Goal: Information Seeking & Learning: Learn about a topic

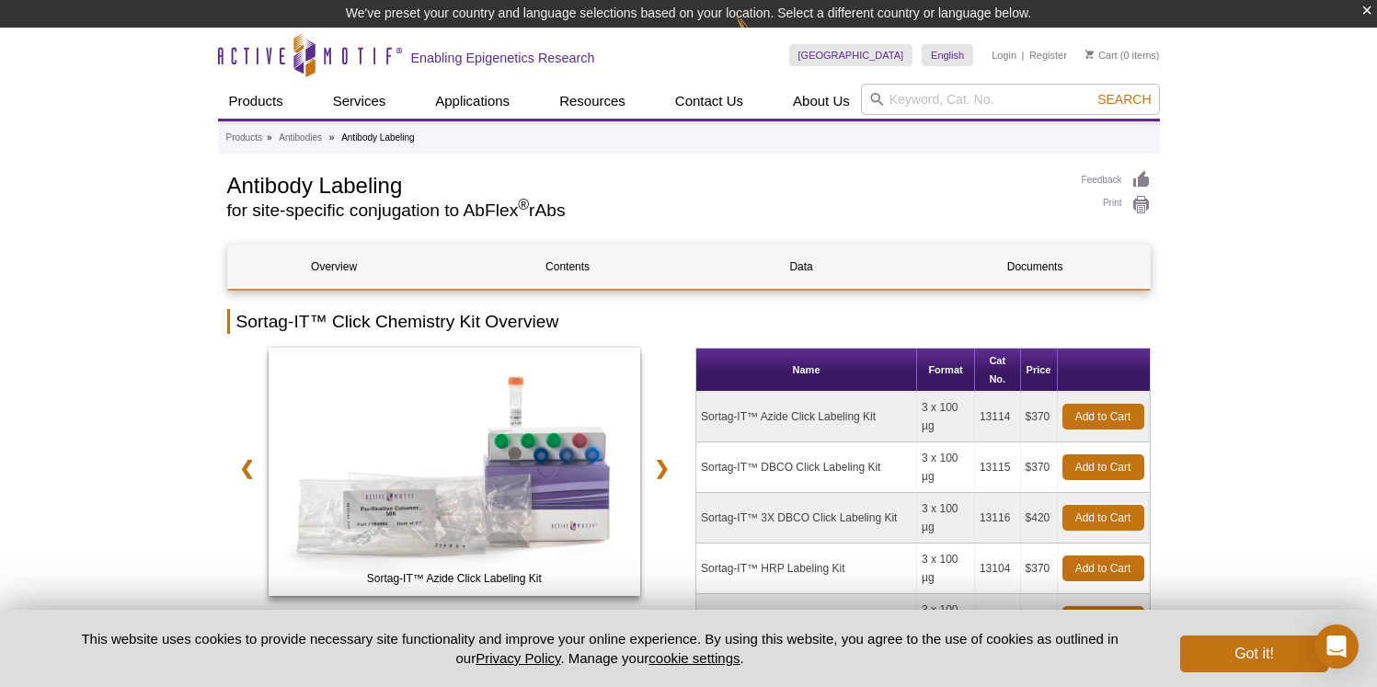
click at [815, 399] on td "Sortag-IT™ Azide Click Labeling Kit" at bounding box center [807, 417] width 221 height 51
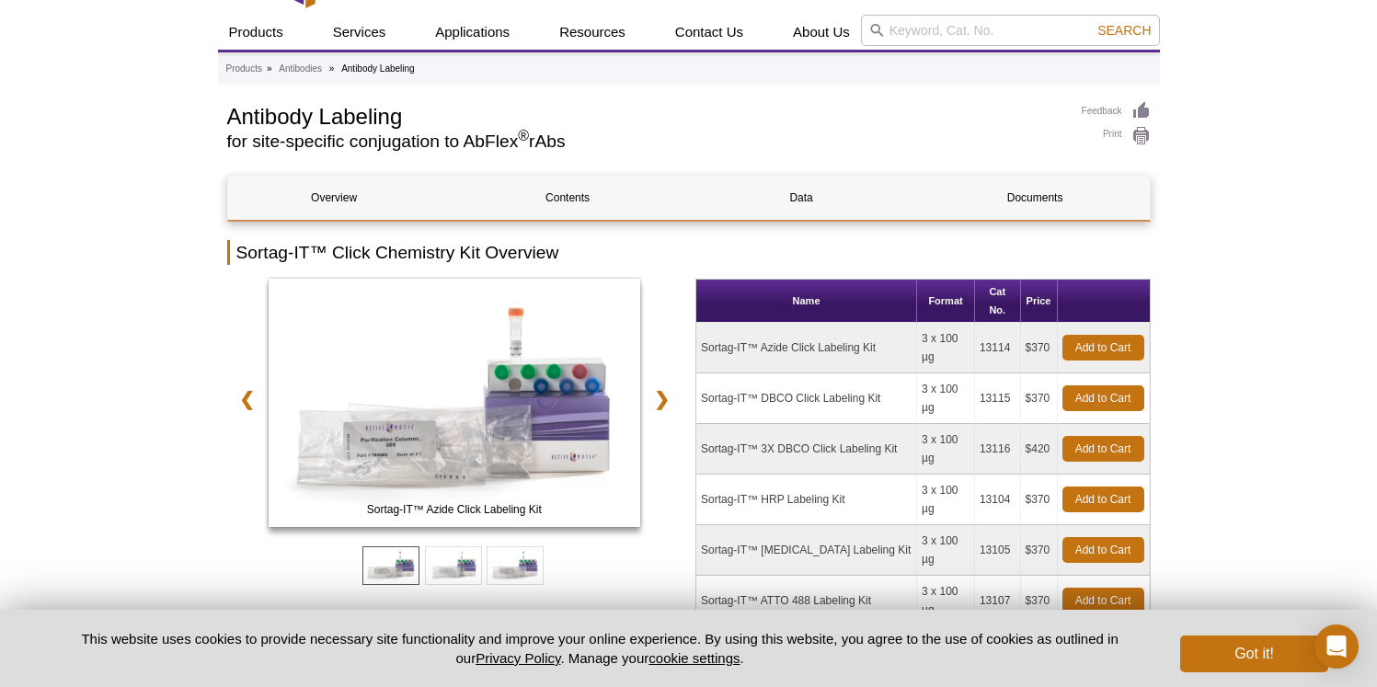
scroll to position [32, 0]
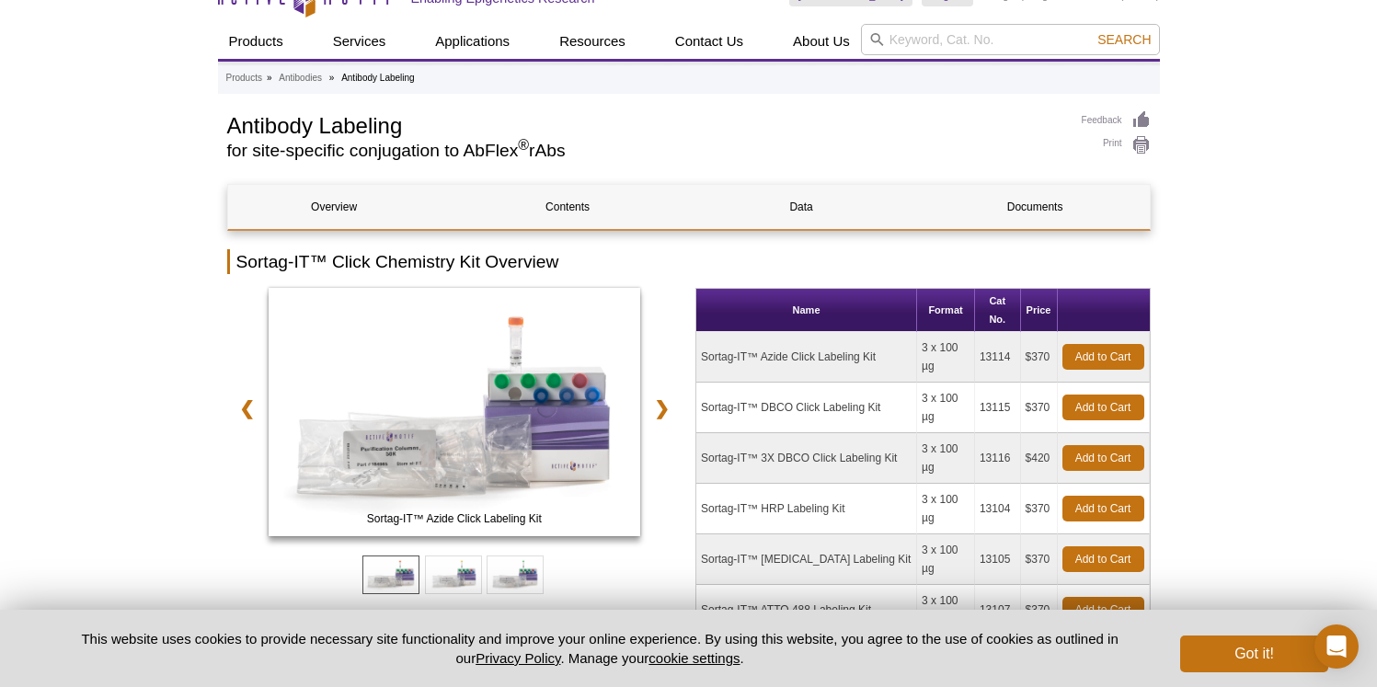
drag, startPoint x: 701, startPoint y: 332, endPoint x: 883, endPoint y: 328, distance: 182.2
click at [883, 332] on td "Sortag-IT™ Azide Click Labeling Kit" at bounding box center [807, 357] width 221 height 51
copy td "Sortag-IT™ Azide Click Labeling Kit"
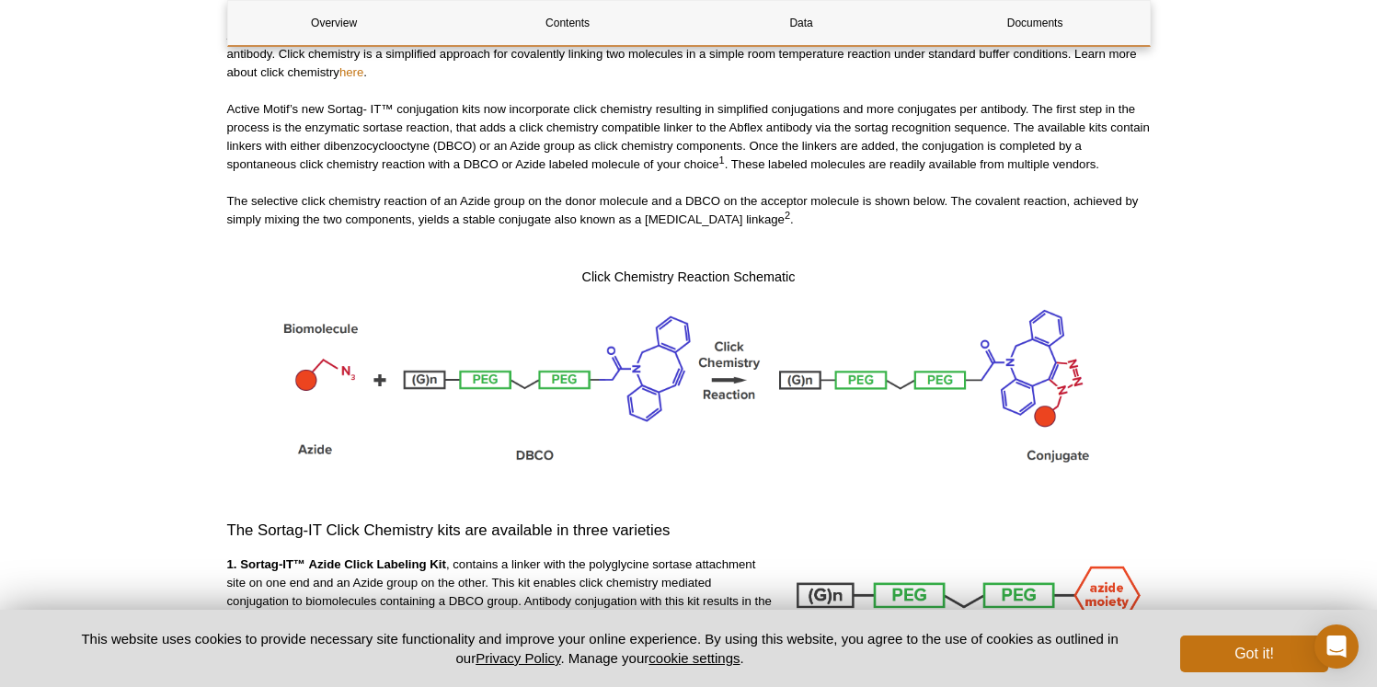
scroll to position [1445, 0]
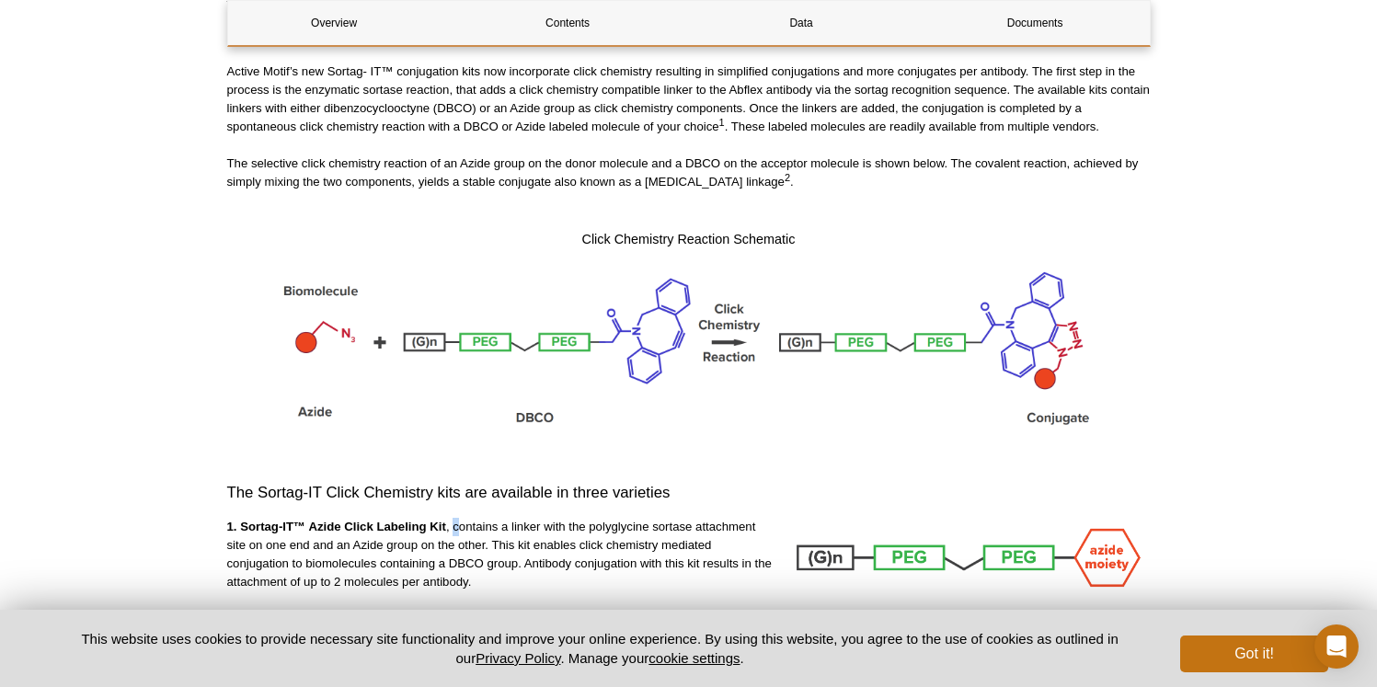
click at [458, 518] on p "1. Sortag-IT™ Azide Click Labeling Kit , contains a linker with the polyglycine…" at bounding box center [500, 555] width 546 height 74
copy p "c"
click at [364, 518] on p "1. Sortag-IT™ Azide Click Labeling Kit , contains a linker with the polyglycine…" at bounding box center [500, 555] width 546 height 74
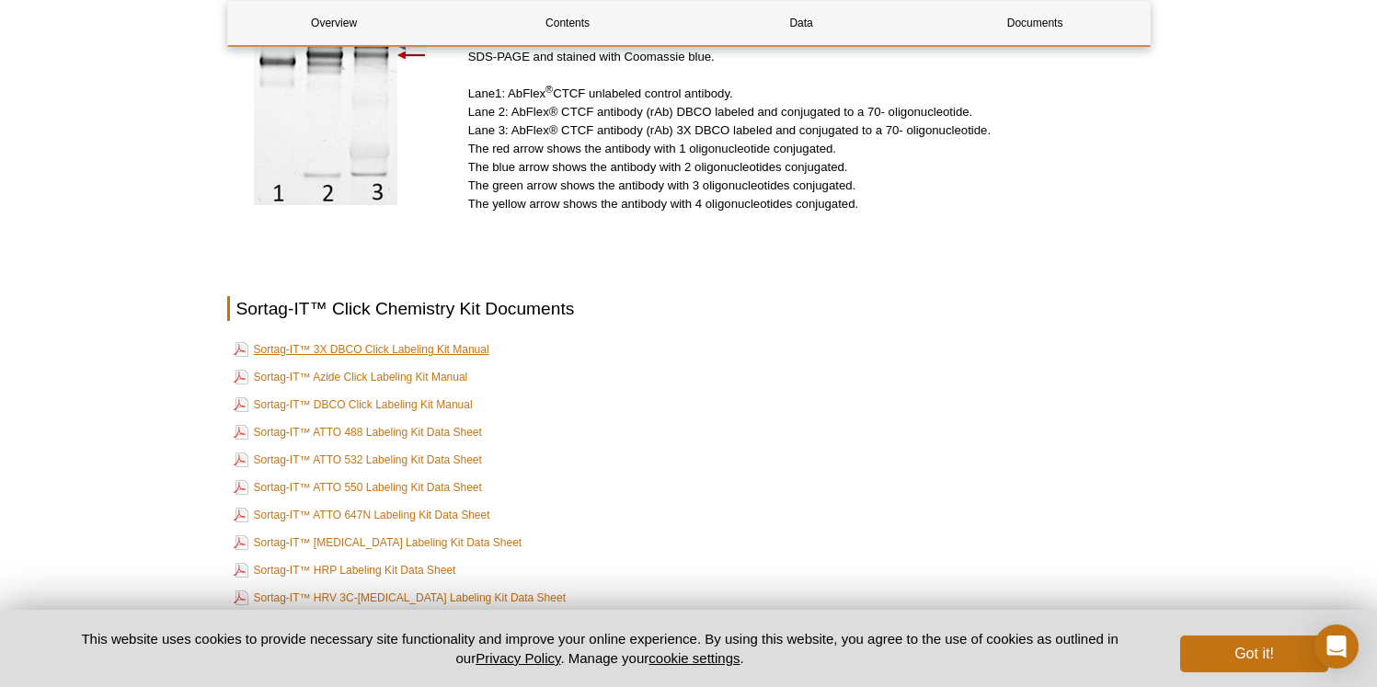
scroll to position [3500, 0]
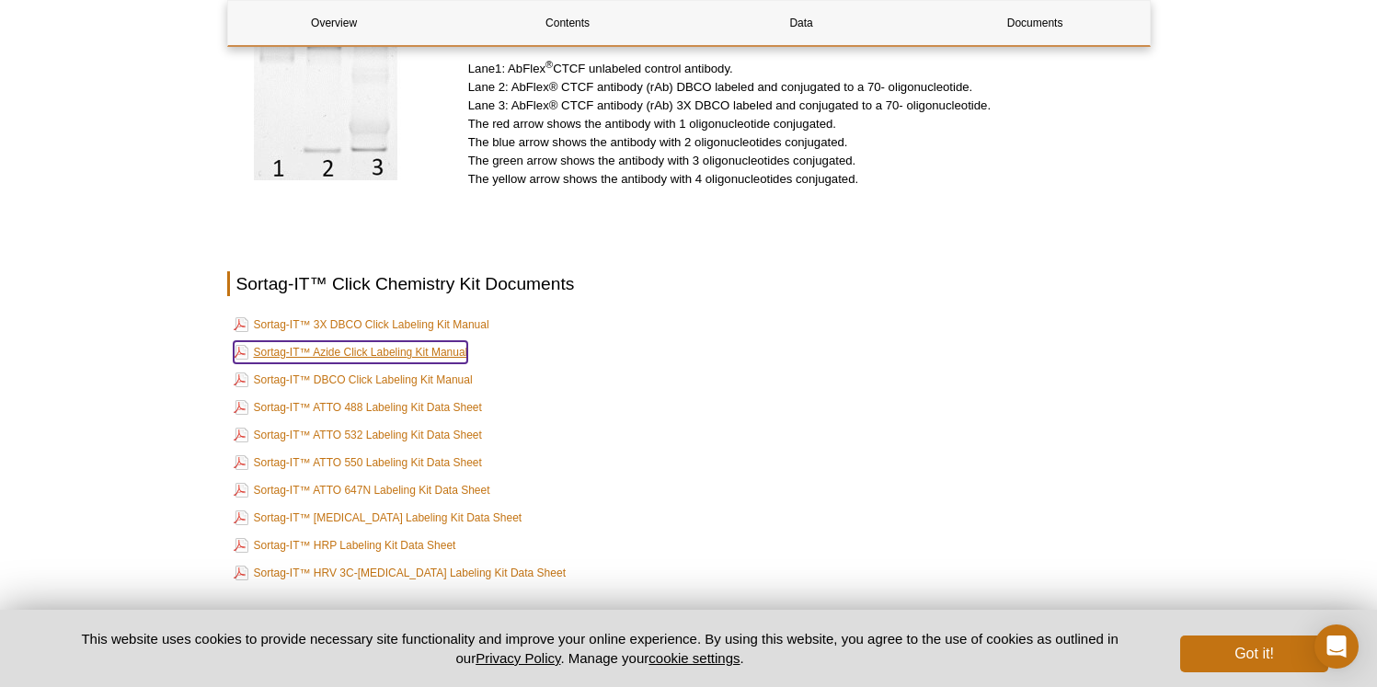
click at [418, 341] on link "Sortag-IT™ Azide Click Labeling Kit Manual" at bounding box center [351, 352] width 235 height 22
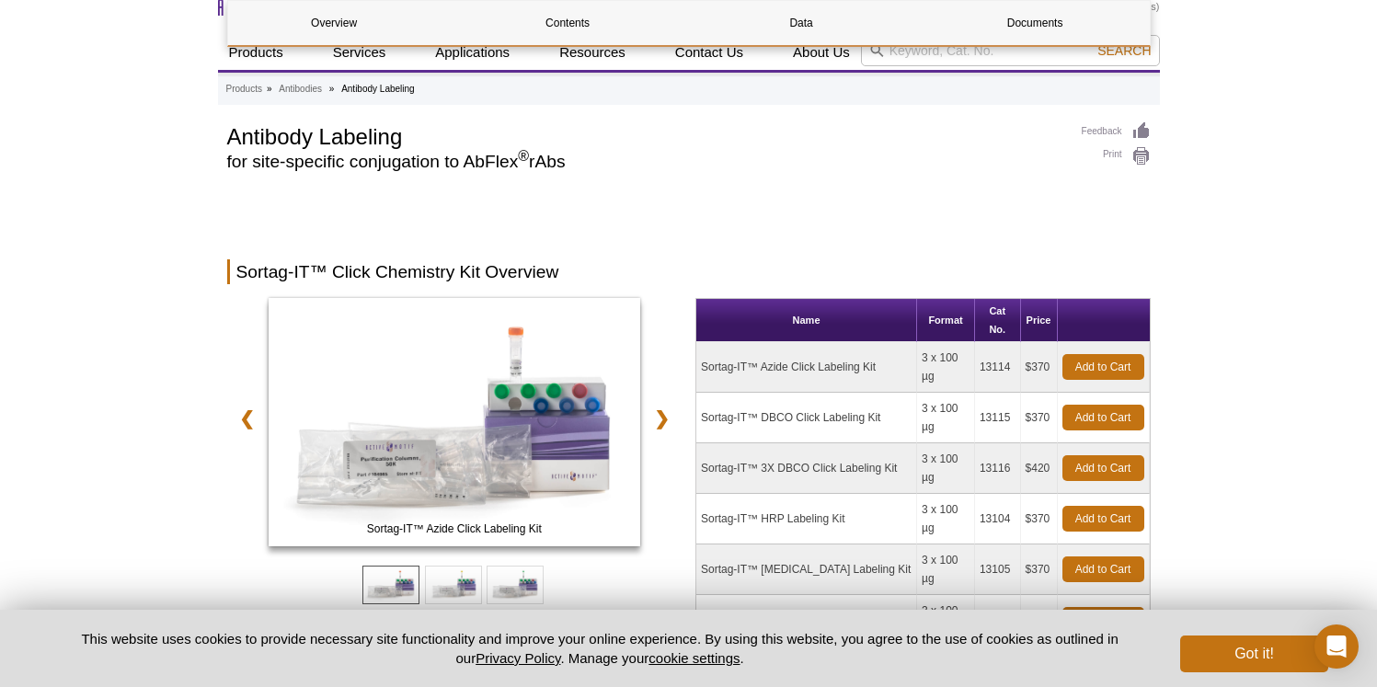
scroll to position [0, 0]
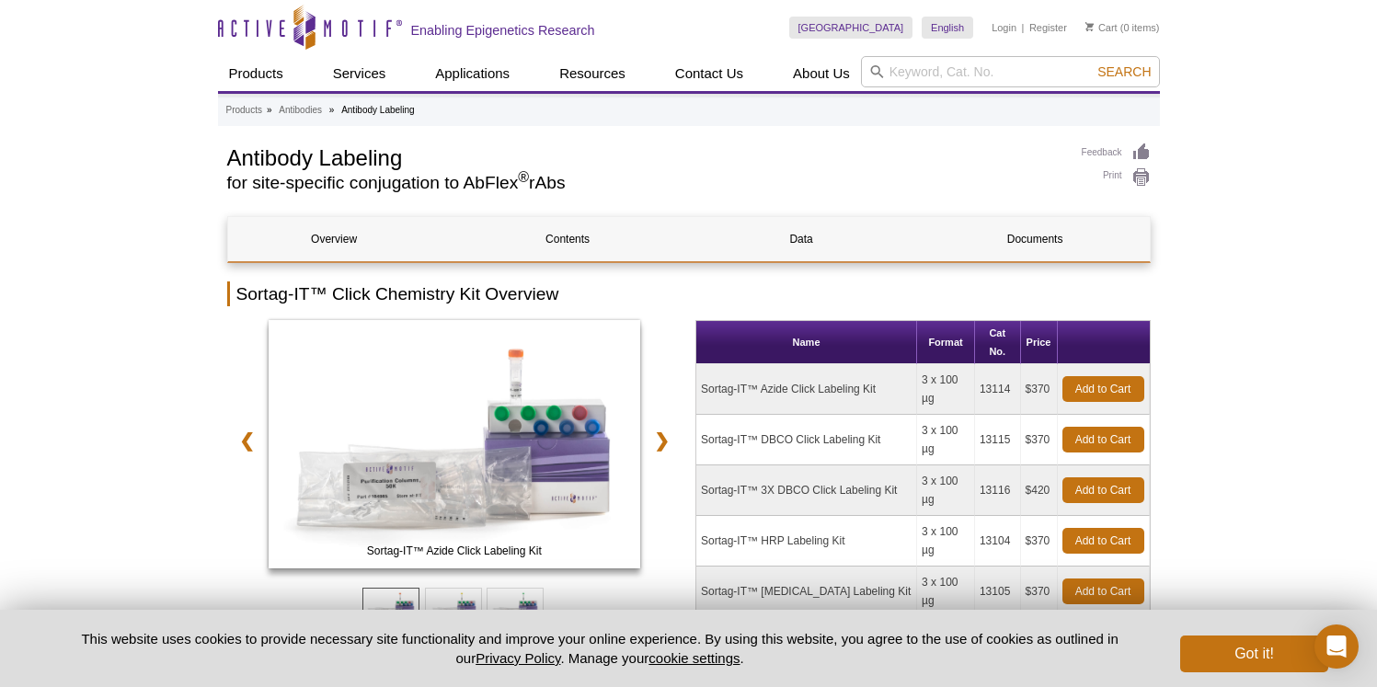
drag, startPoint x: 976, startPoint y: 363, endPoint x: 998, endPoint y: 366, distance: 22.3
click at [1007, 364] on td "13114" at bounding box center [998, 389] width 46 height 51
copy td "13114"
click at [895, 288] on h2 "Sortag-IT™ Click Chemistry Kit Overview" at bounding box center [689, 294] width 924 height 25
drag, startPoint x: 880, startPoint y: 365, endPoint x: 759, endPoint y: 358, distance: 120.8
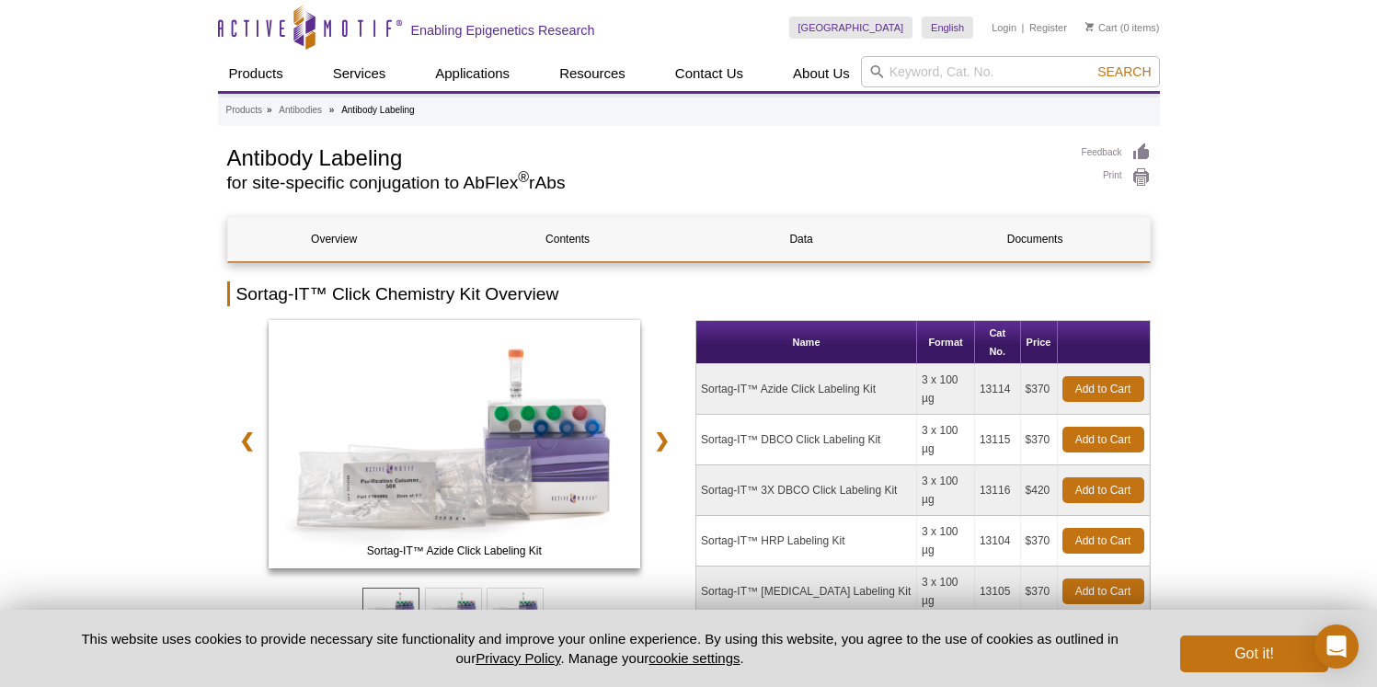
click at [759, 364] on td "Sortag-IT™ Azide Click Labeling Kit" at bounding box center [807, 389] width 221 height 51
copy td "Azide Click Labeling Kit"
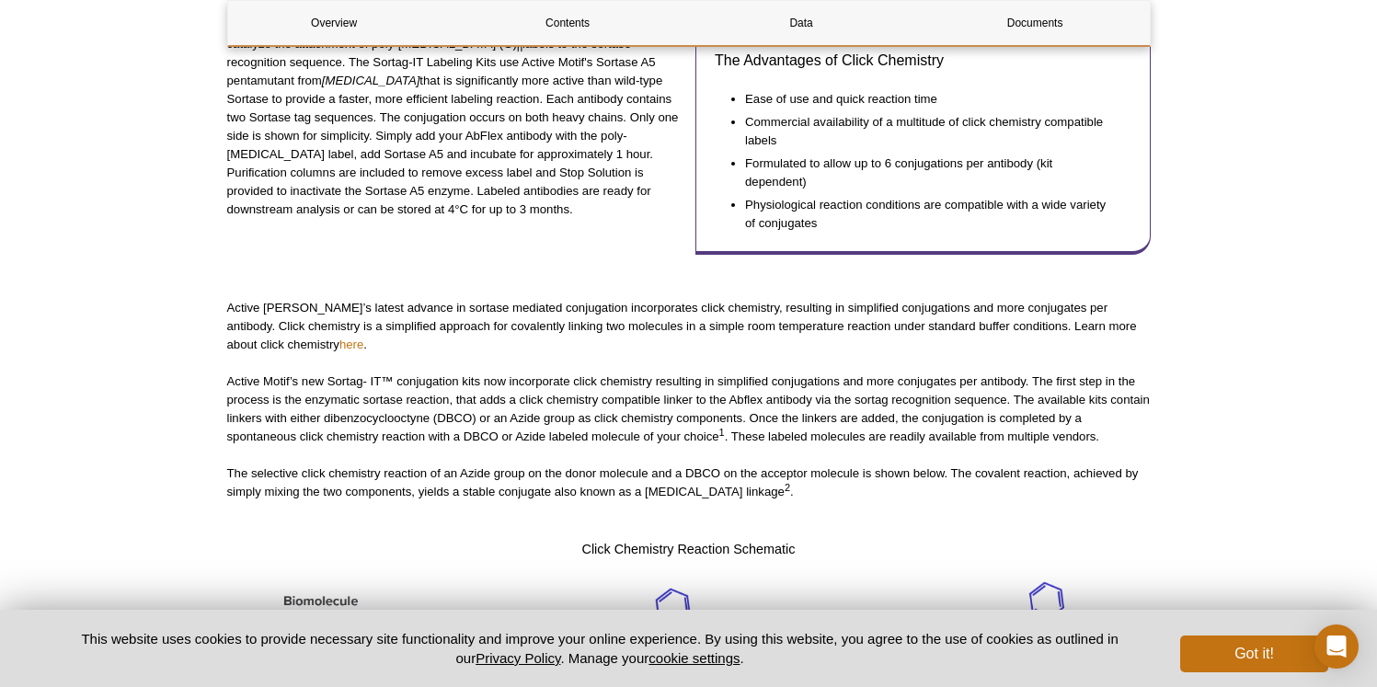
scroll to position [1136, 0]
click at [433, 463] on p "The selective click chemistry reaction of an Azide group on the donor molecule …" at bounding box center [689, 481] width 924 height 37
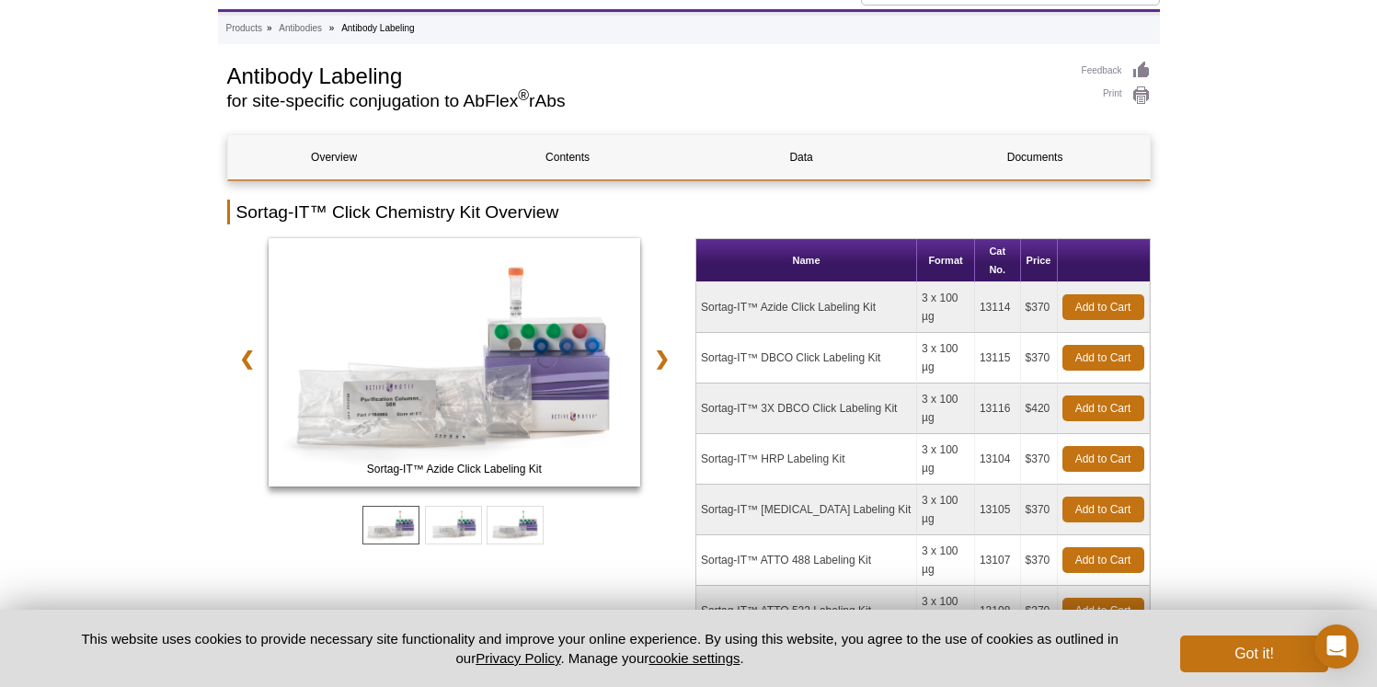
scroll to position [95, 0]
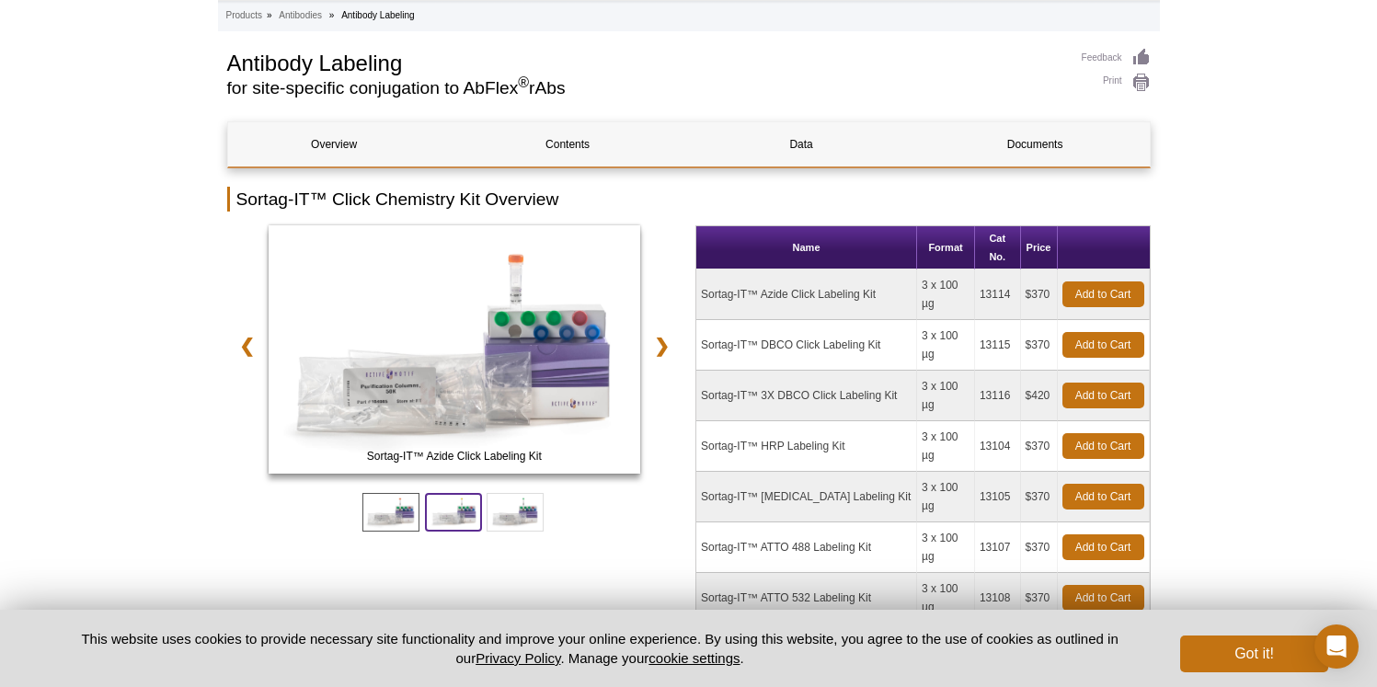
click at [447, 514] on span at bounding box center [453, 512] width 57 height 39
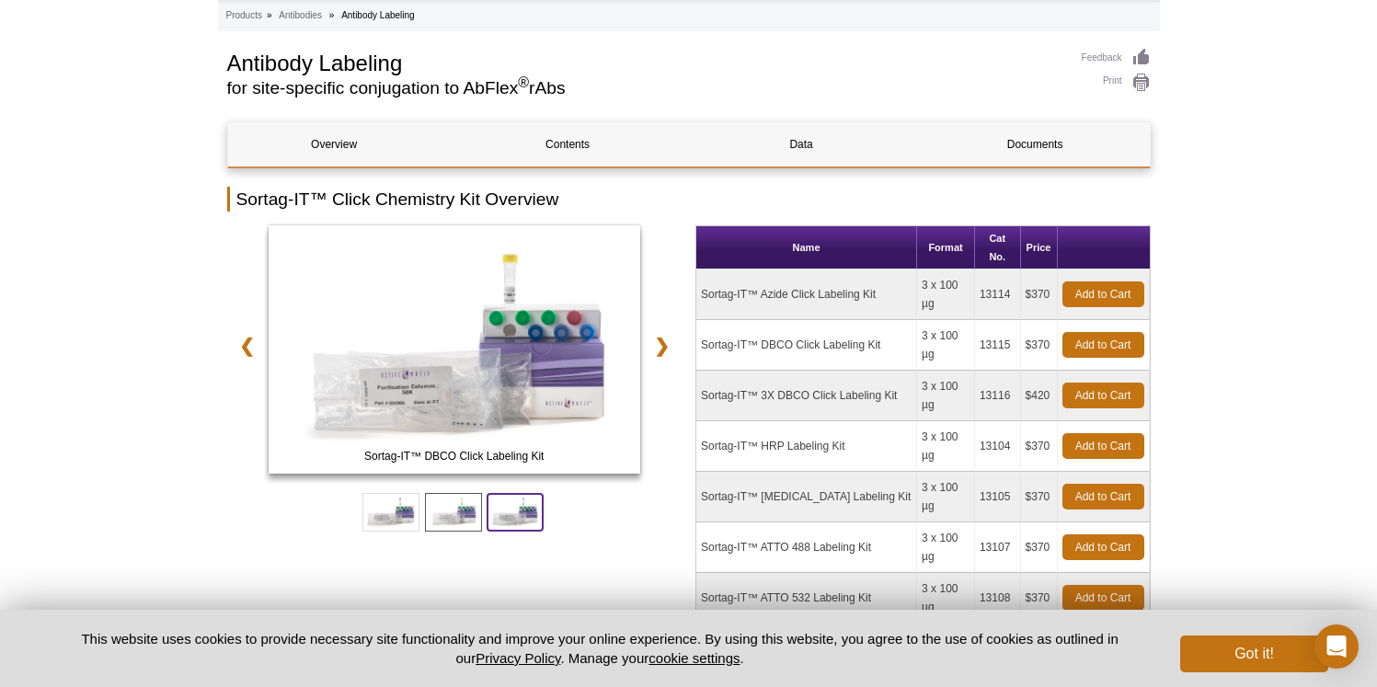
click at [513, 520] on span at bounding box center [515, 512] width 57 height 39
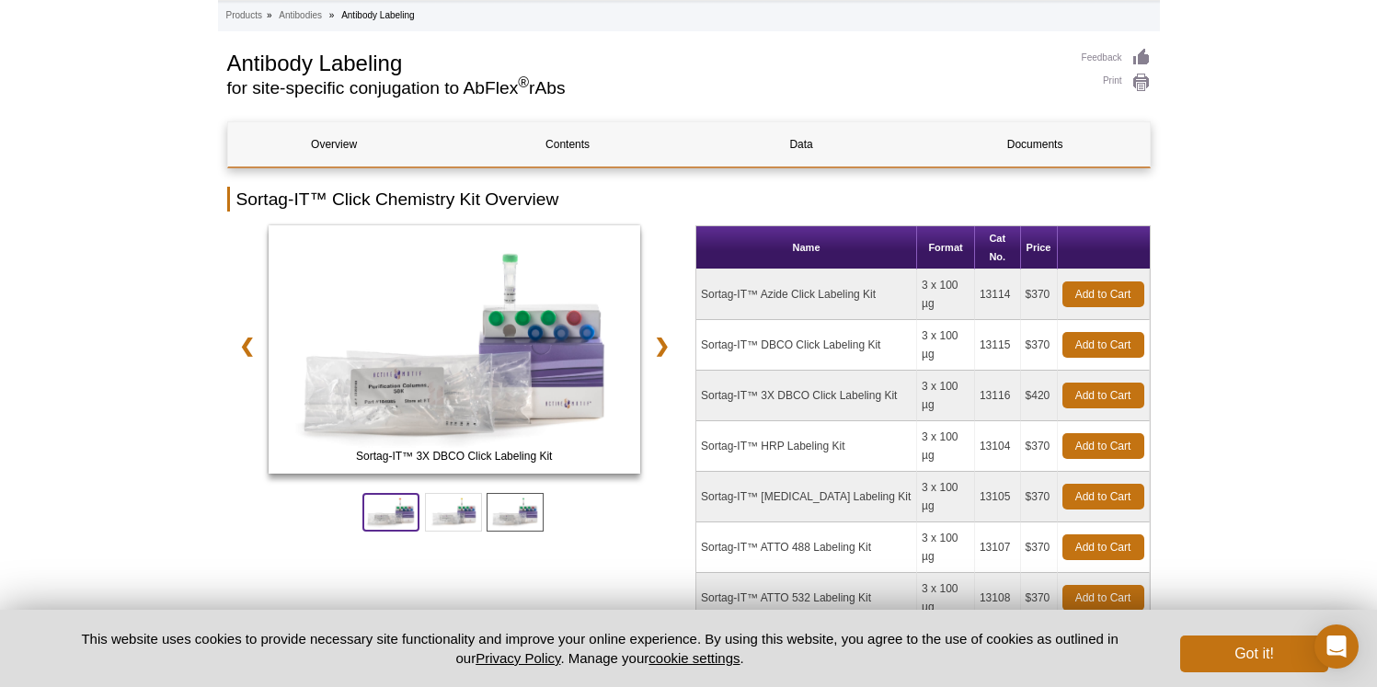
click at [403, 503] on span at bounding box center [391, 512] width 57 height 39
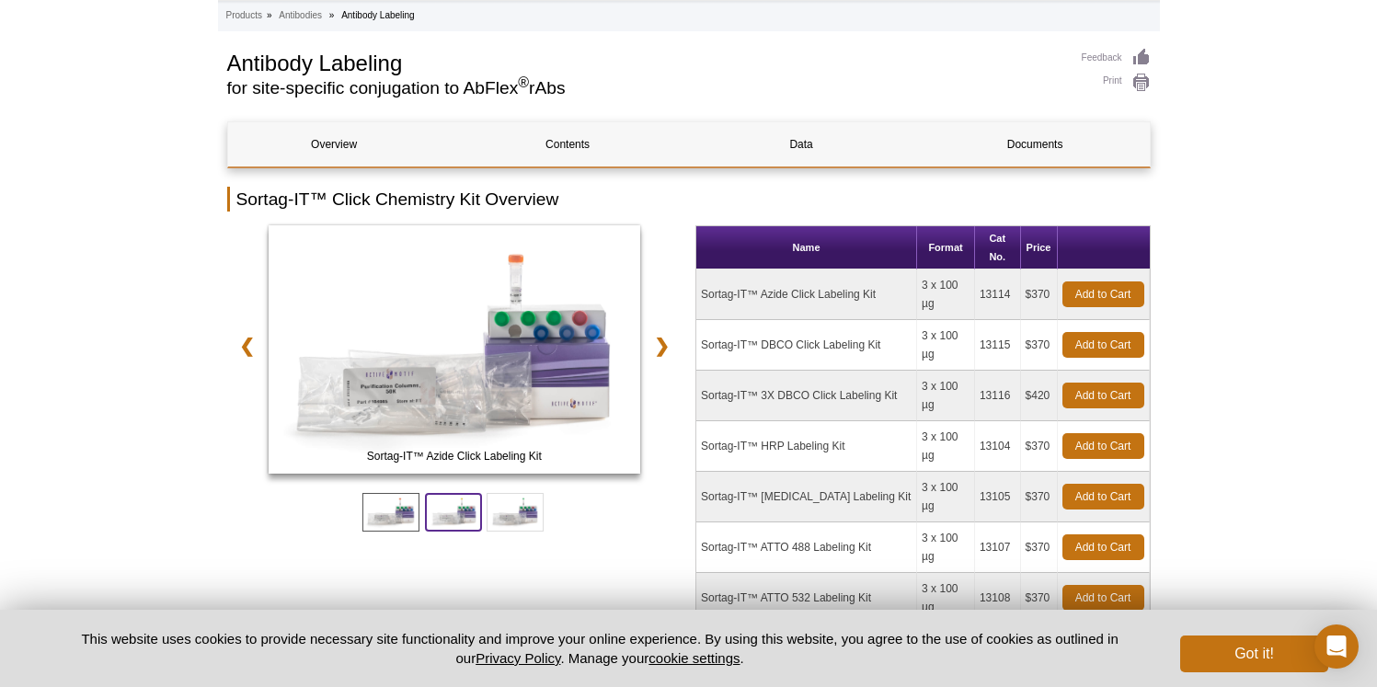
click at [443, 507] on span at bounding box center [453, 512] width 57 height 39
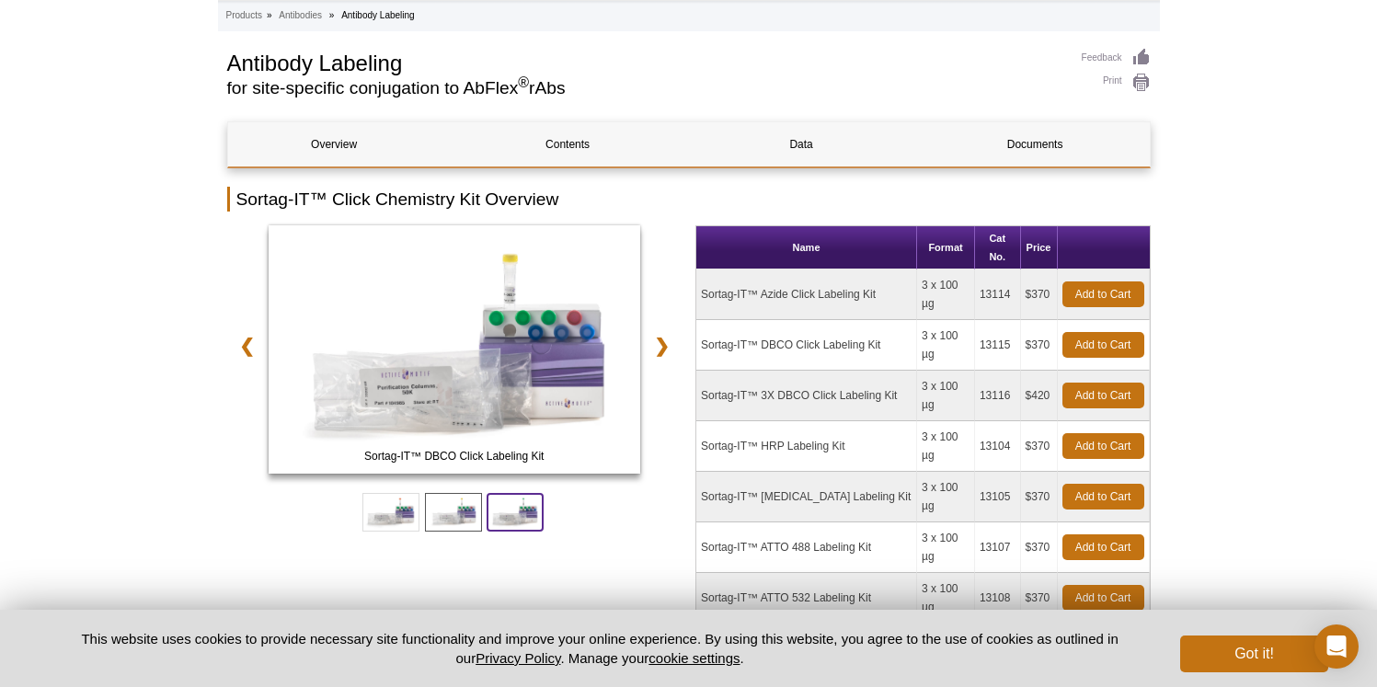
click at [493, 519] on span at bounding box center [515, 512] width 57 height 39
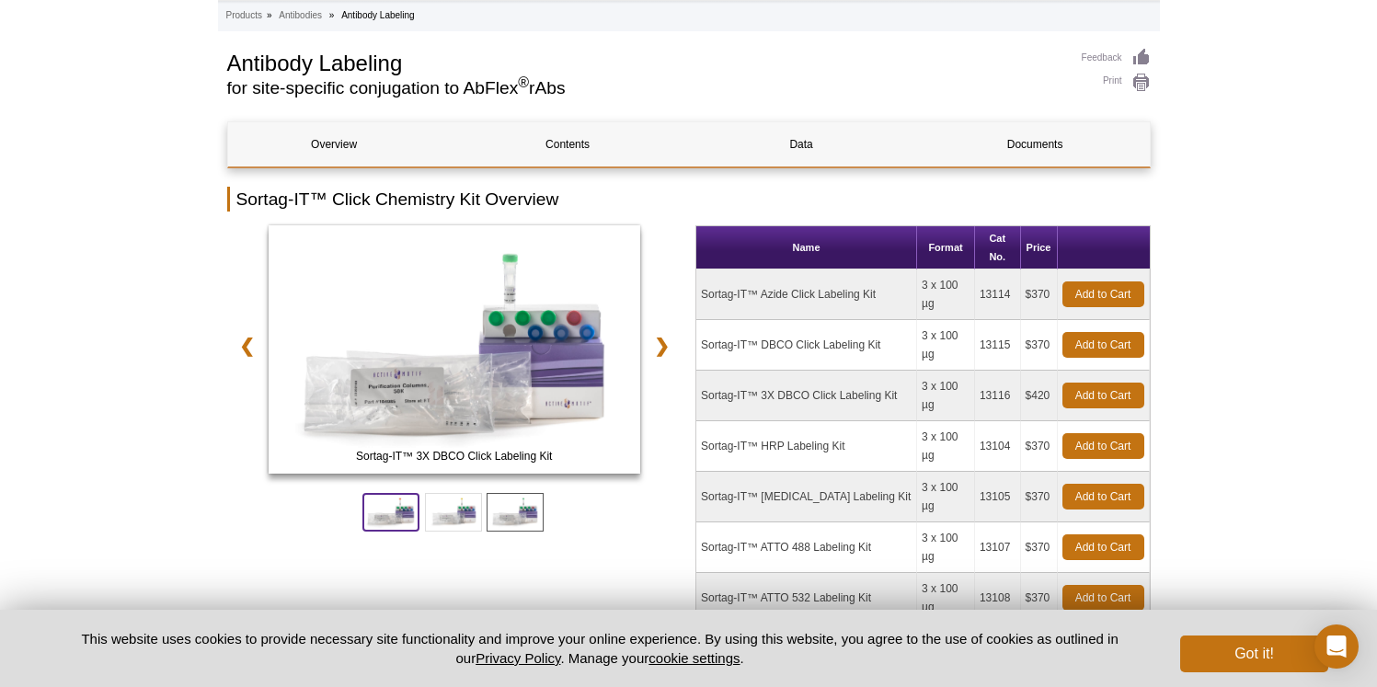
click at [365, 515] on span at bounding box center [391, 512] width 57 height 39
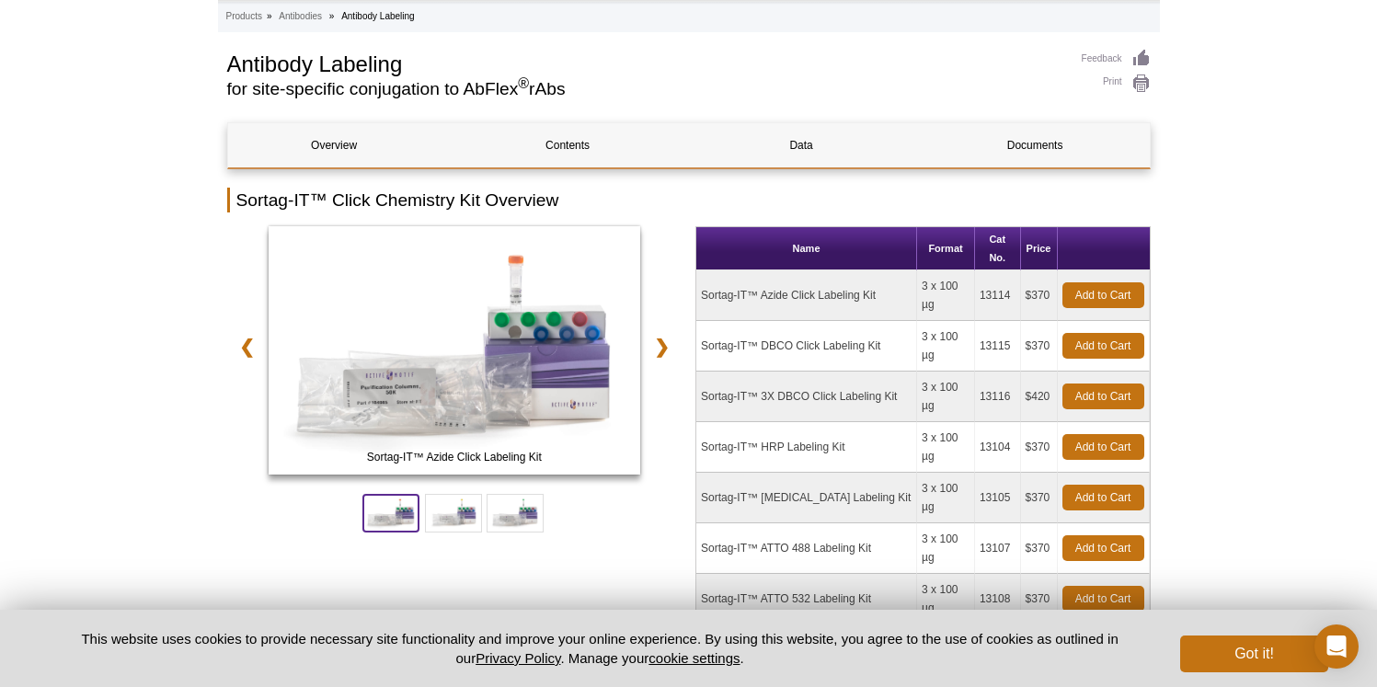
scroll to position [0, 0]
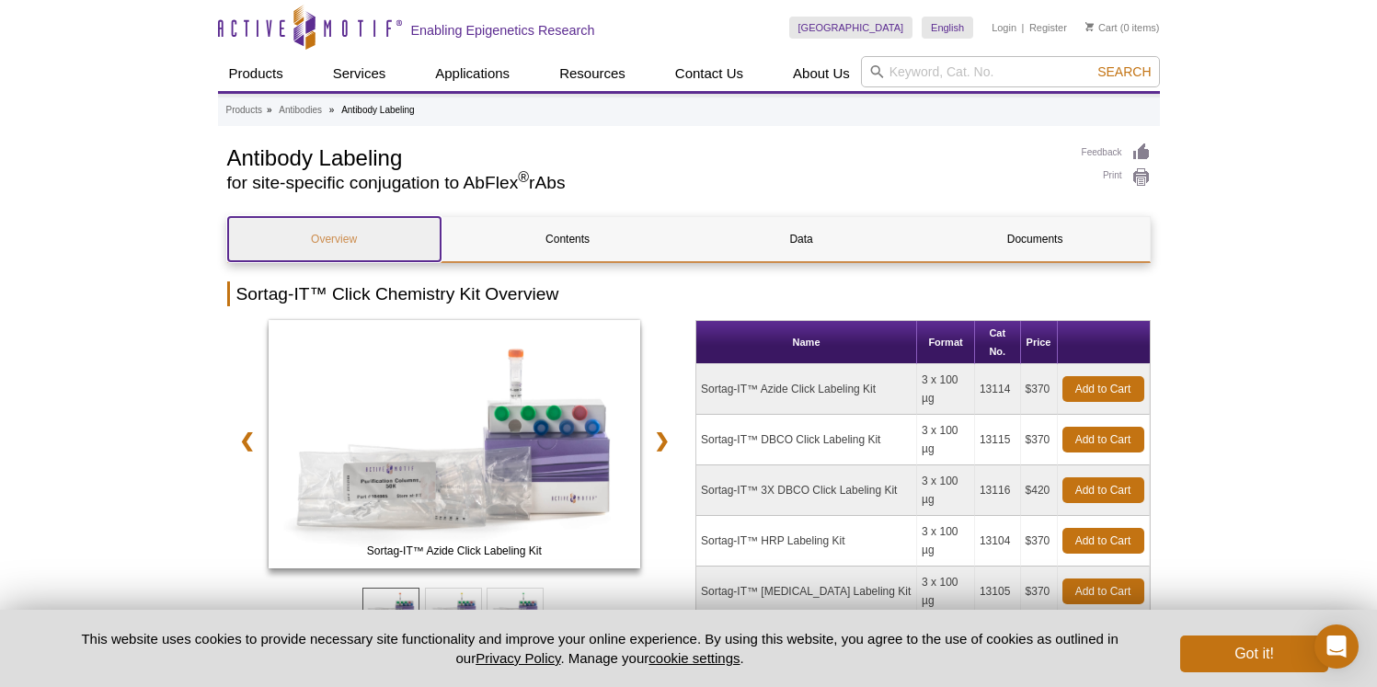
click at [346, 237] on link "Overview" at bounding box center [334, 239] width 213 height 44
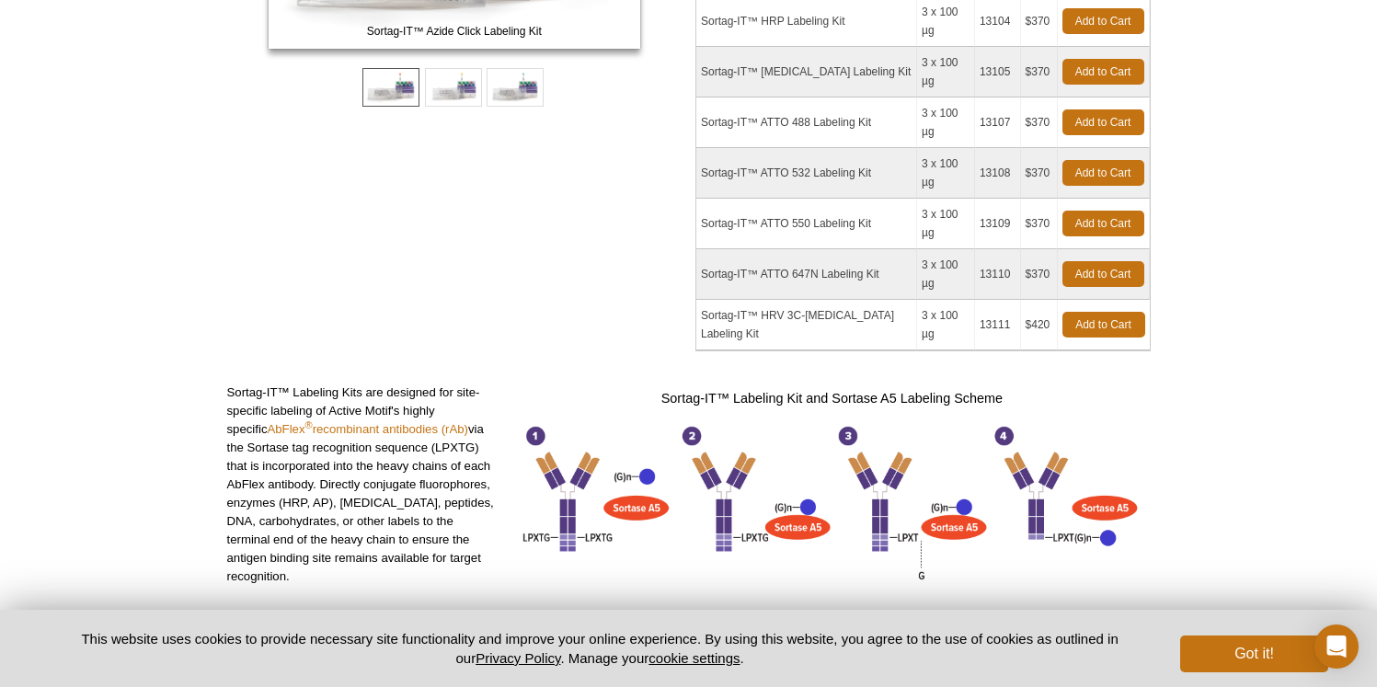
scroll to position [639, 0]
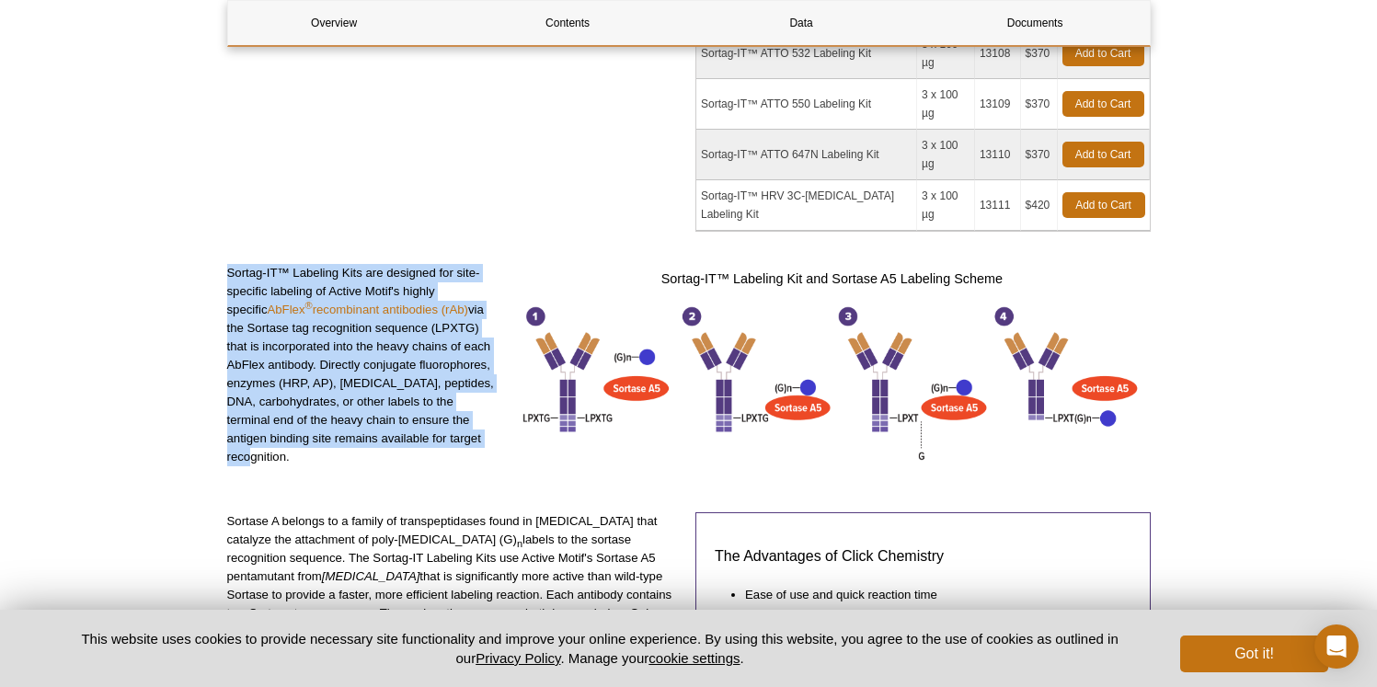
drag, startPoint x: 228, startPoint y: 142, endPoint x: 457, endPoint y: 311, distance: 284.9
click at [457, 311] on p "Sortag-IT™ Labeling Kits are designed for site-specific labeling of Active Moti…" at bounding box center [363, 365] width 273 height 202
copy p "Sortag-IT™ Labeling Kits are designed for site-specific labeling of Active Moti…"
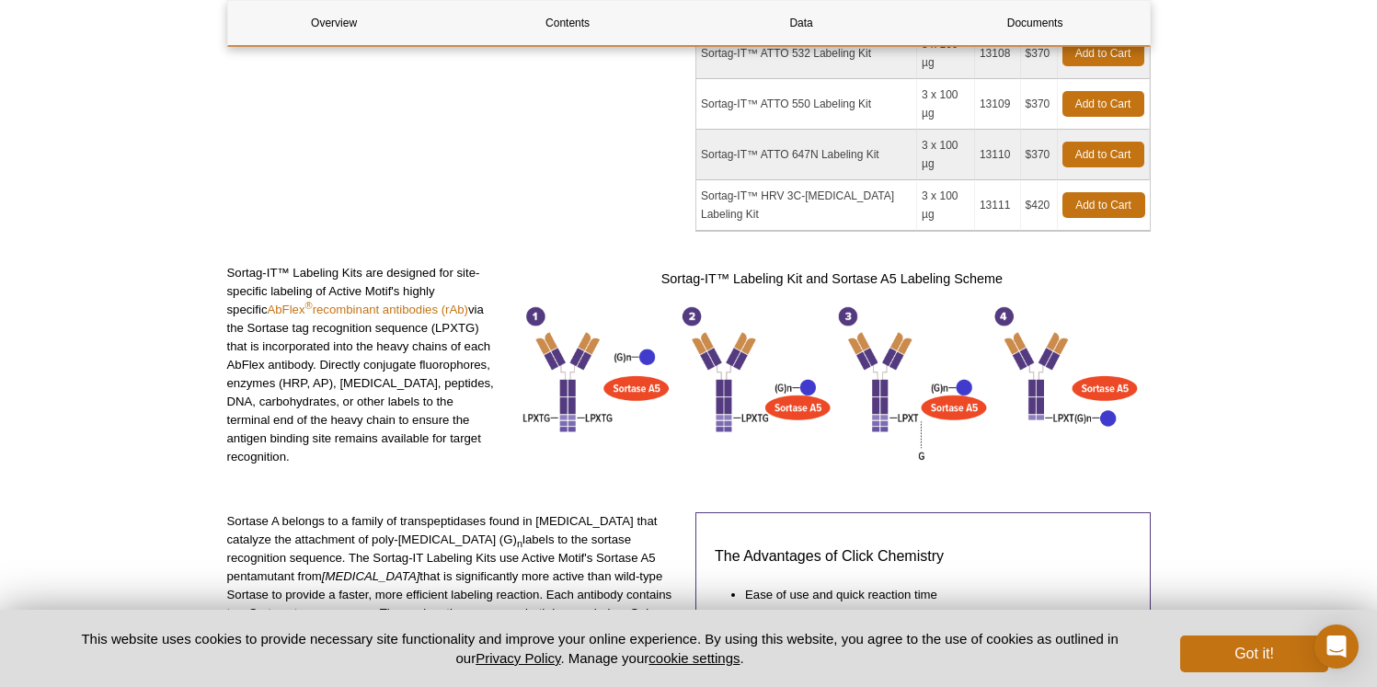
click at [409, 264] on p "Sortag-IT™ Labeling Kits are designed for site-specific labeling of Active Moti…" at bounding box center [363, 365] width 273 height 202
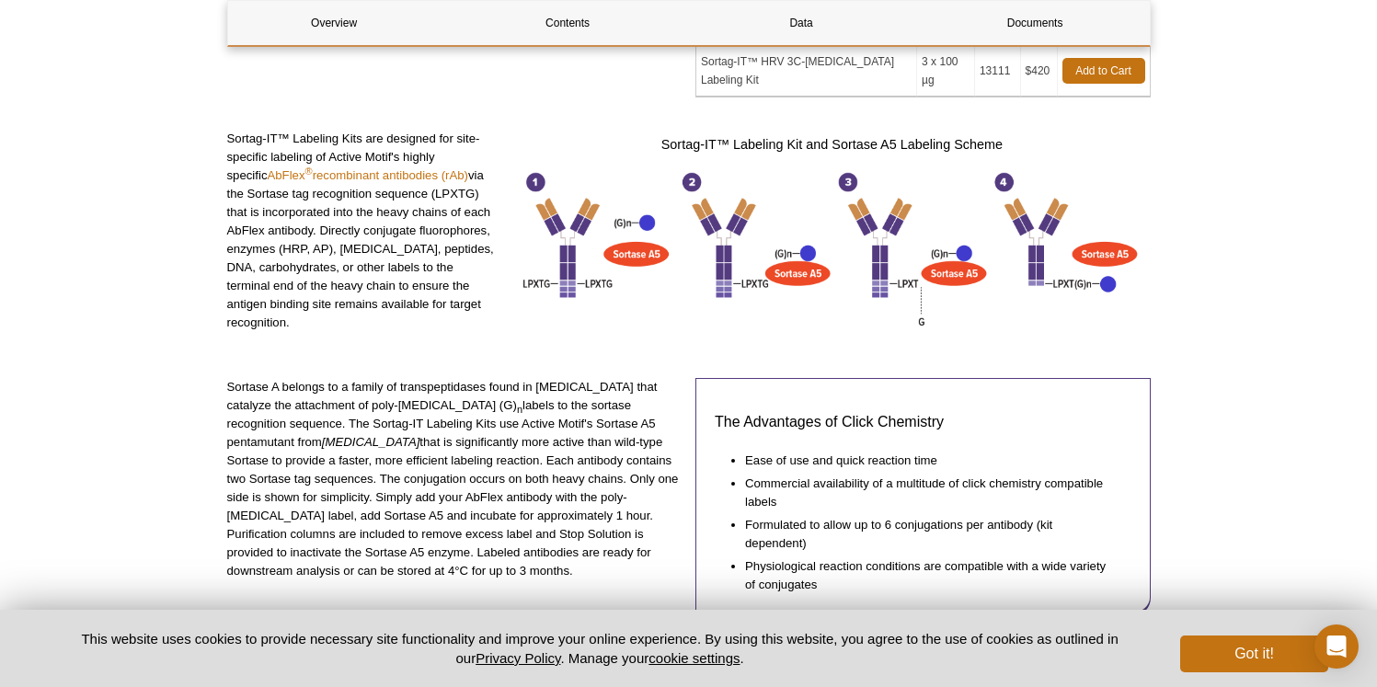
scroll to position [774, 0]
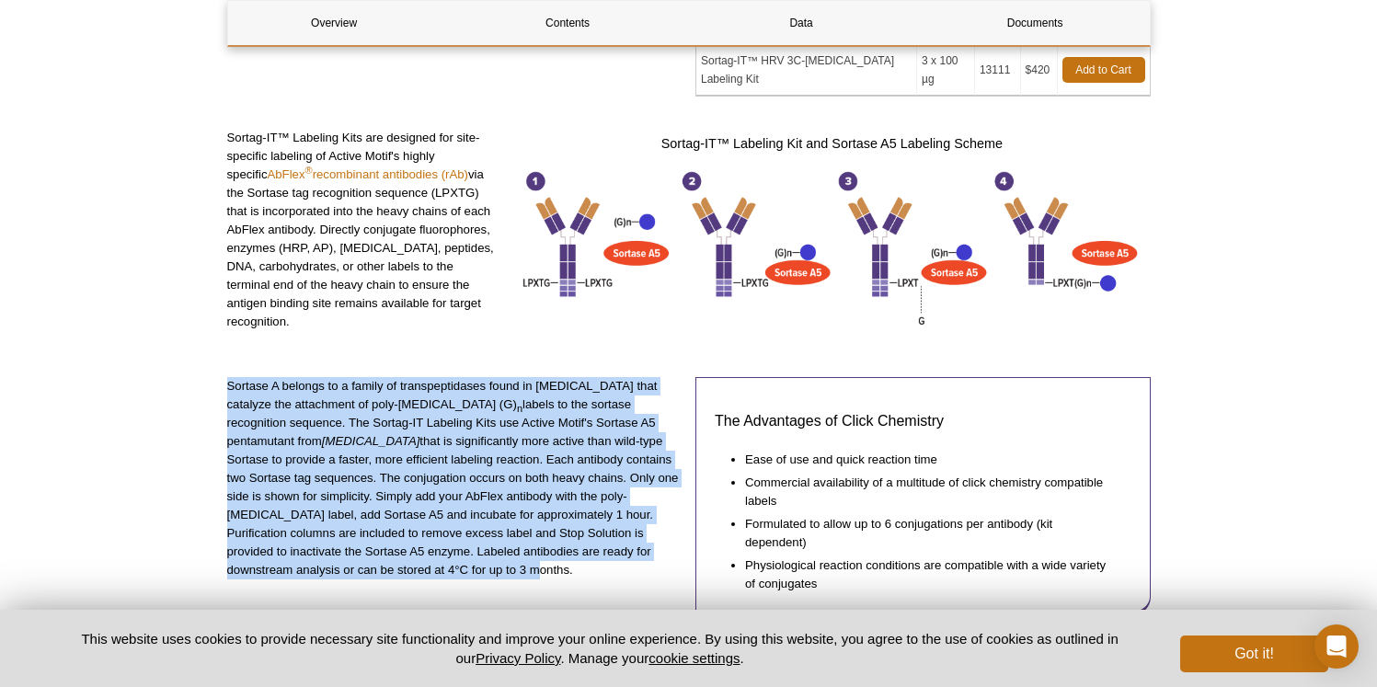
drag, startPoint x: 228, startPoint y: 246, endPoint x: 422, endPoint y: 442, distance: 275.9
click at [422, 442] on div "Sortase A belongs to a family of transpeptidases found in [MEDICAL_DATA] that c…" at bounding box center [454, 504] width 455 height 255
copy p "Sortase A belongs to a family of transpeptidases found in [MEDICAL_DATA] that c…"
click at [293, 504] on div "Sortase A belongs to a family of transpeptidases found in [MEDICAL_DATA] that c…" at bounding box center [689, 511] width 924 height 269
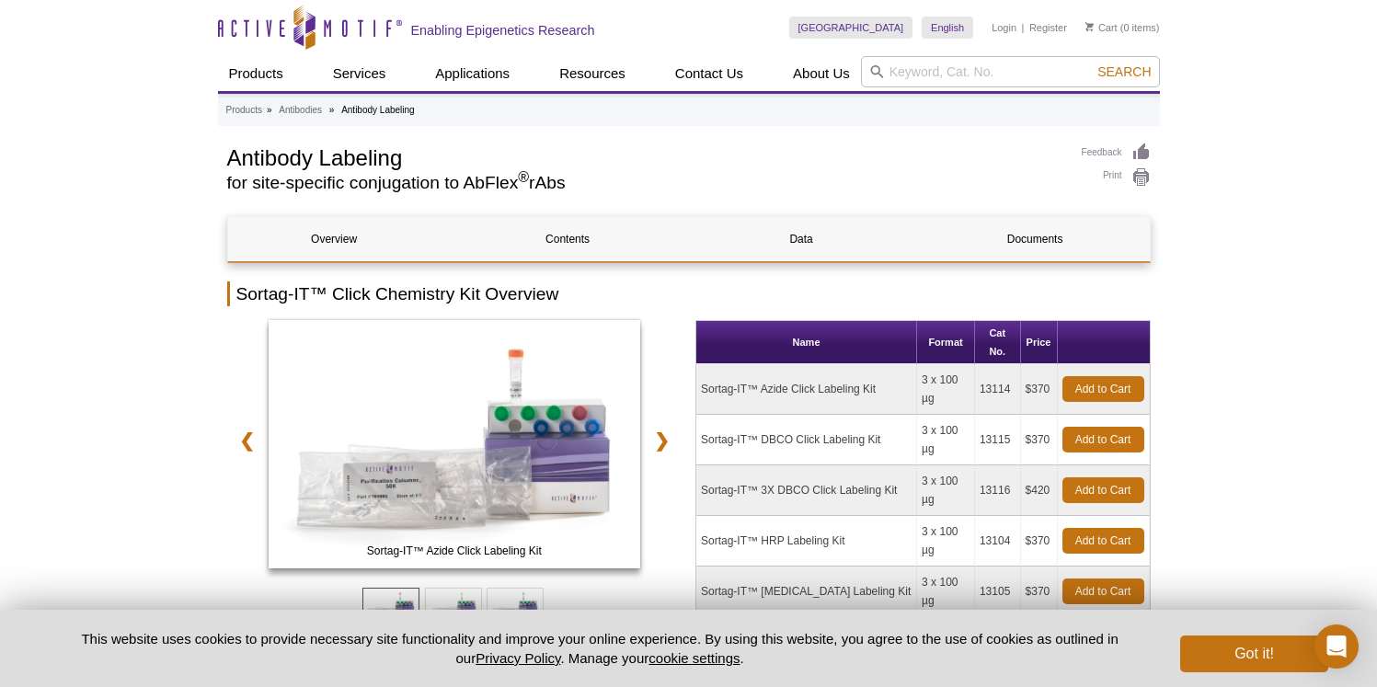
scroll to position [1072, 0]
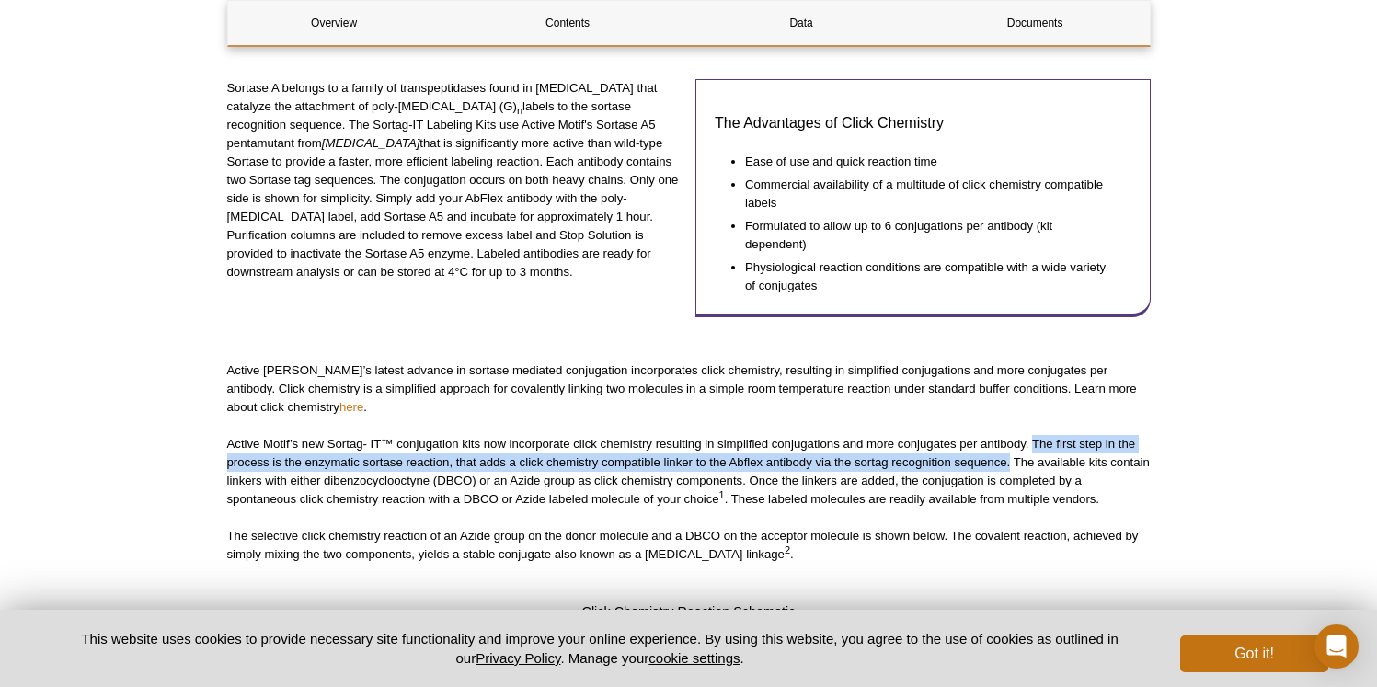
drag, startPoint x: 1011, startPoint y: 325, endPoint x: 1036, endPoint y: 302, distance: 33.9
click at [1036, 435] on p "Active Motif’s new Sortag- IT™ conjugation kits now incorporate click chemistry…" at bounding box center [689, 472] width 924 height 74
copy p "The first step in the process is the enzymatic sortase reaction, that adds a cl…"
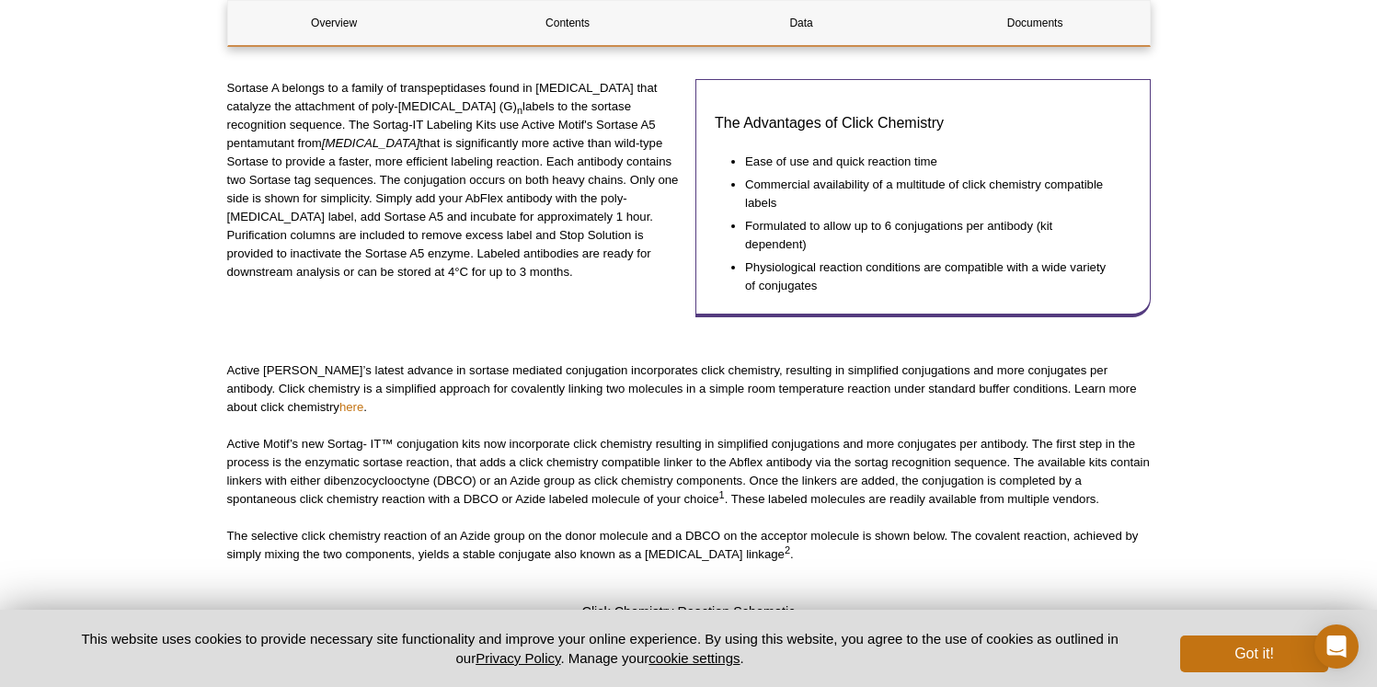
click at [971, 435] on p "Active Motif’s new Sortag- IT™ conjugation kits now incorporate click chemistry…" at bounding box center [689, 472] width 924 height 74
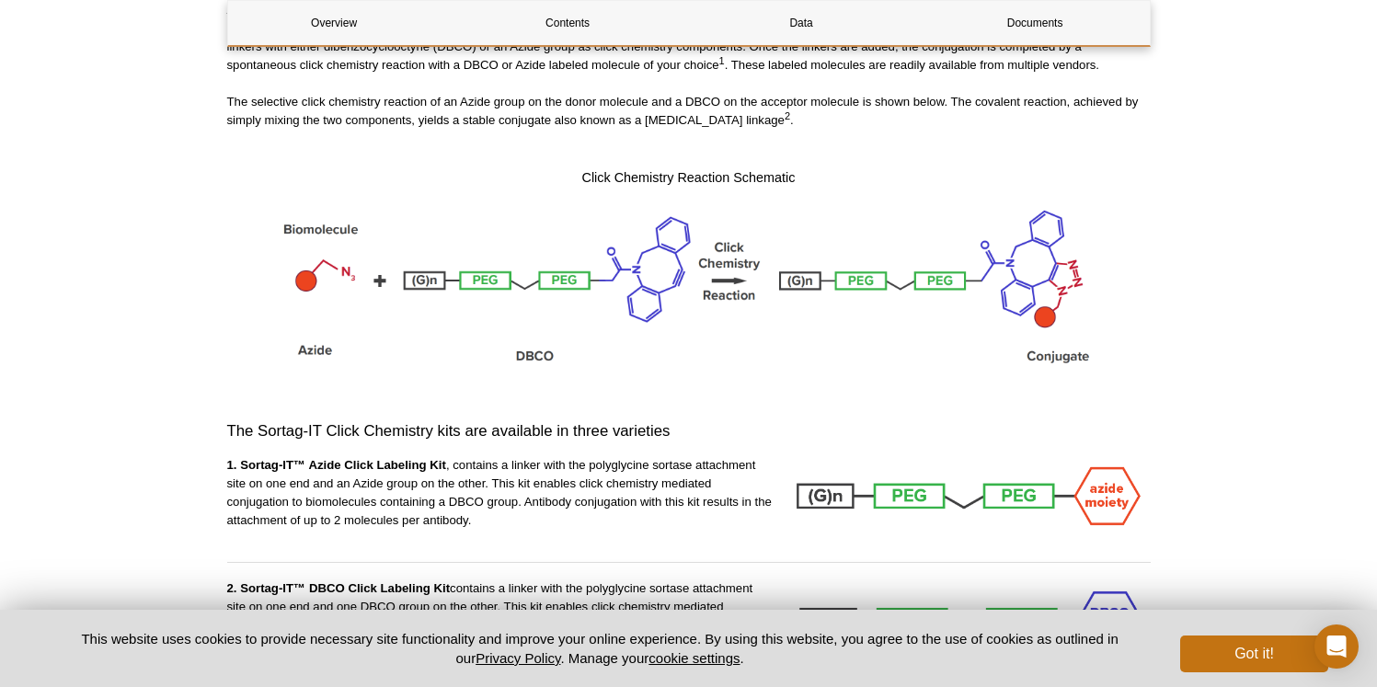
scroll to position [1519, 0]
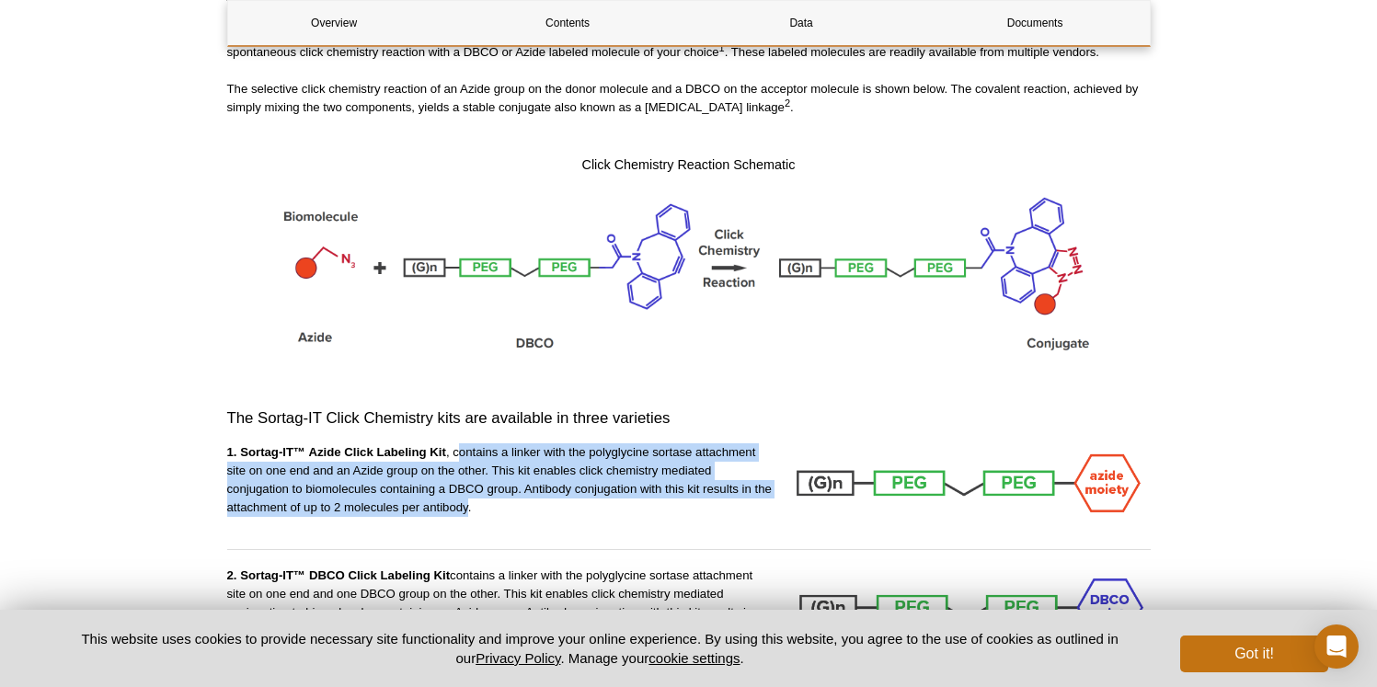
drag, startPoint x: 456, startPoint y: 315, endPoint x: 467, endPoint y: 373, distance: 59.0
click at [467, 444] on p "1. Sortag-IT™ Azide Click Labeling Kit , contains a linker with the polyglycine…" at bounding box center [500, 481] width 546 height 74
copy p "ontains a linker with the polyglycine sortase attachment site on one end and an…"
click at [414, 185] on img at bounding box center [689, 275] width 828 height 181
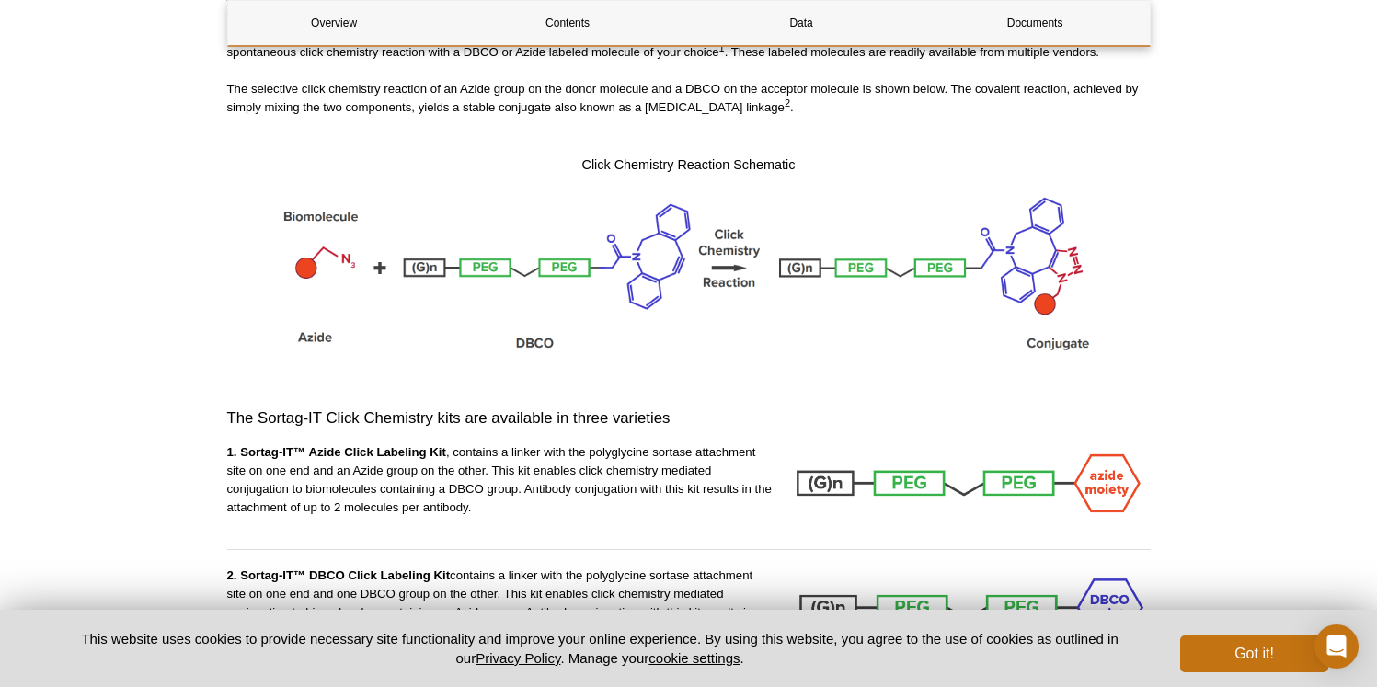
click at [450, 444] on p "1. Sortag-IT™ Azide Click Labeling Kit , contains a linker with the polyglycine…" at bounding box center [500, 481] width 546 height 74
click at [453, 444] on p "1. Sortag-IT™ Azide Click Labeling Kit , contains a linker with the polyglycine…" at bounding box center [500, 481] width 546 height 74
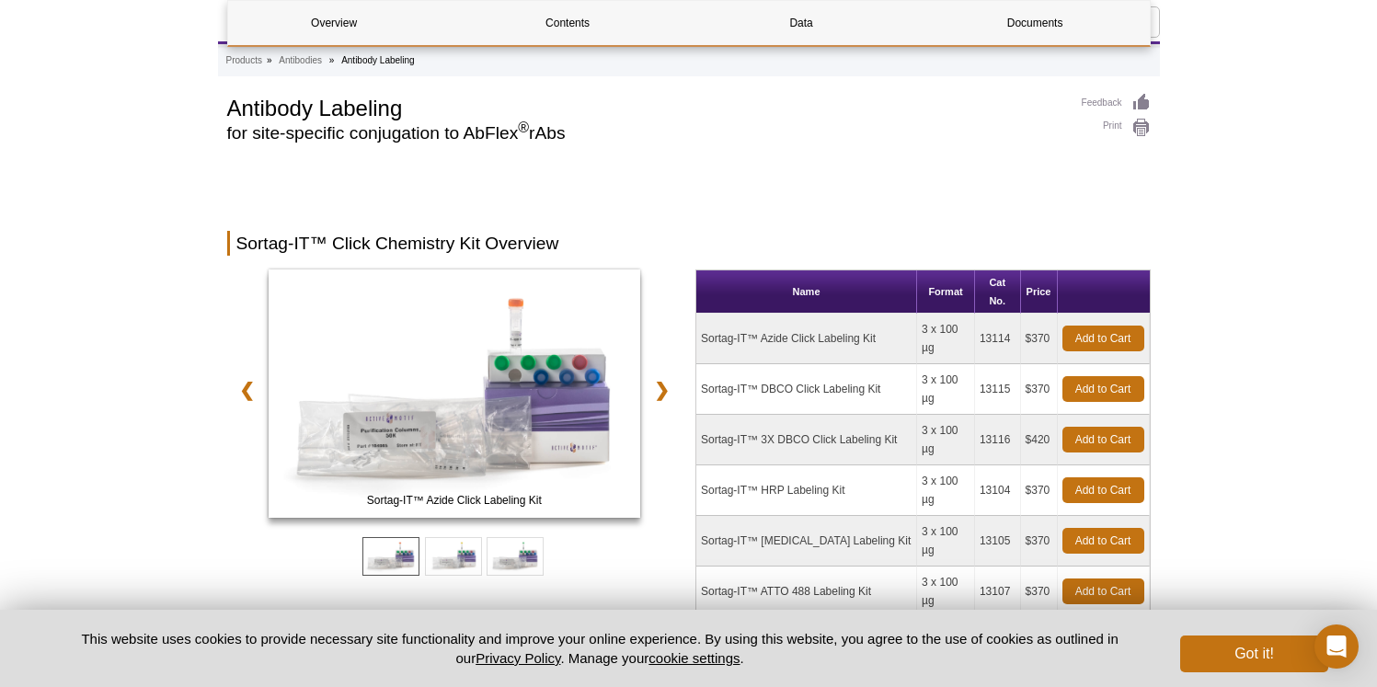
scroll to position [0, 0]
